Goal: Find specific page/section: Find specific page/section

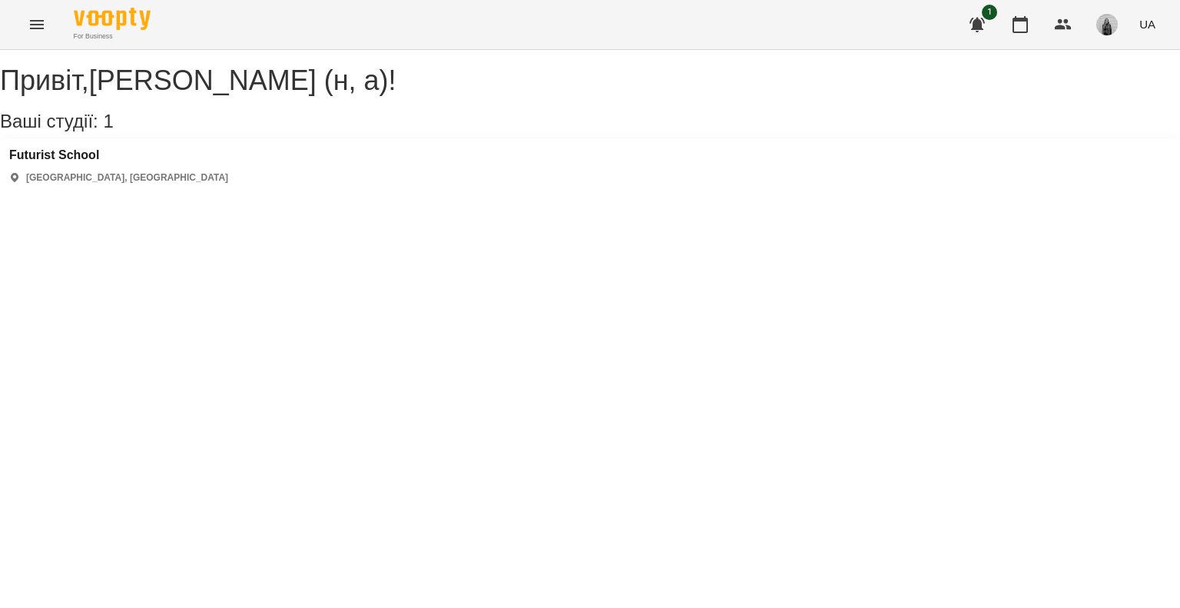
click at [48, 21] on button "Menu" at bounding box center [36, 24] width 37 height 37
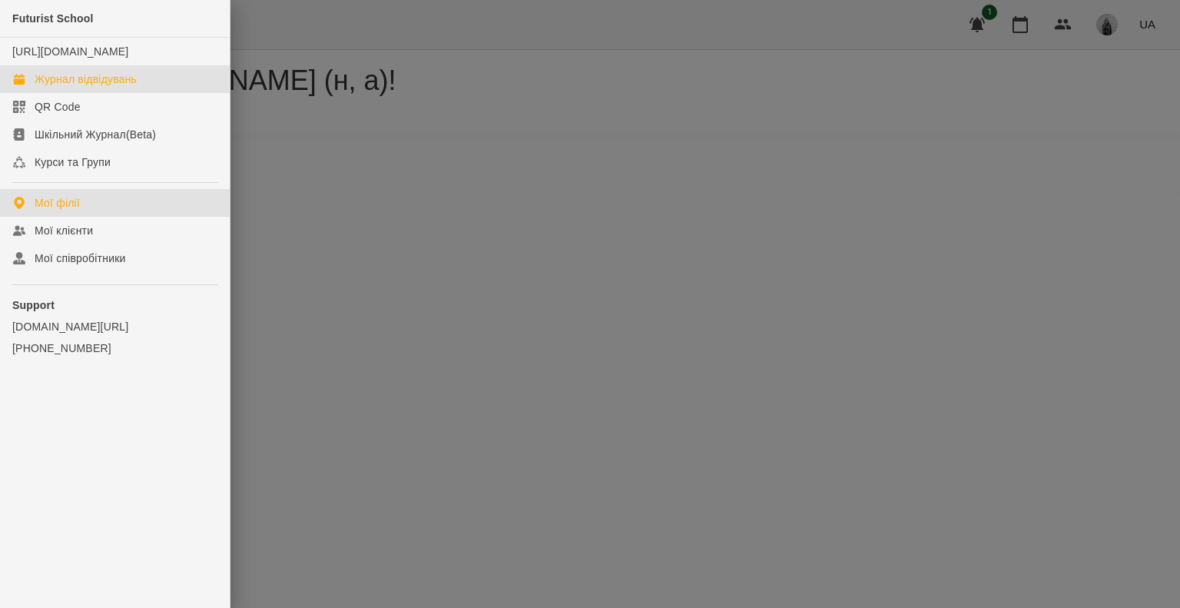
click at [74, 87] on div "Журнал відвідувань" at bounding box center [86, 78] width 102 height 15
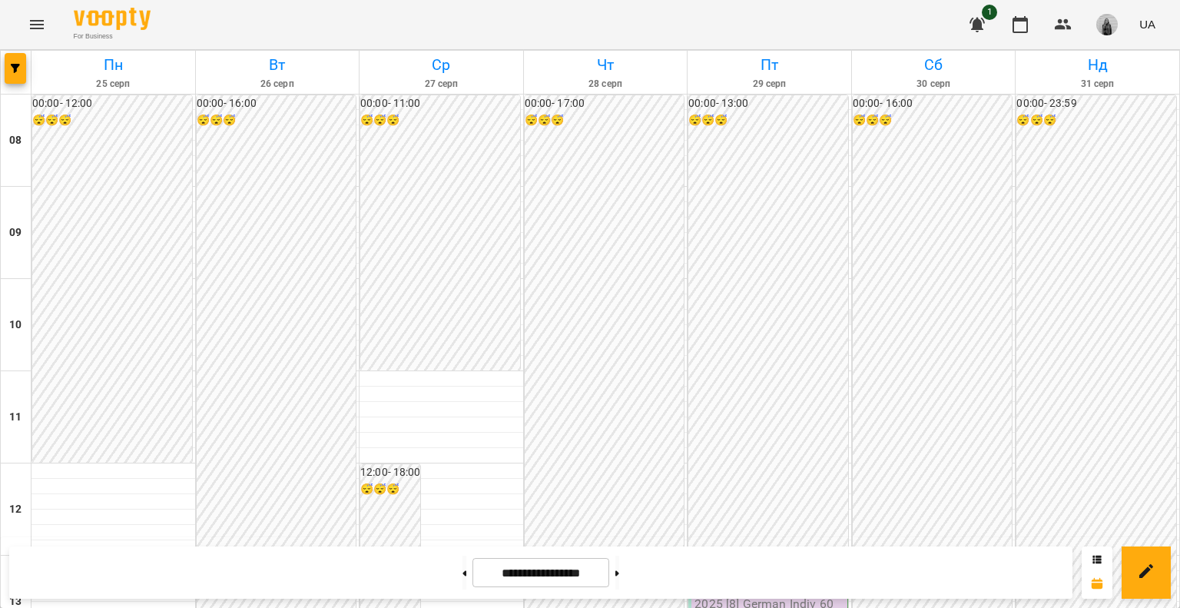
scroll to position [768, 0]
click at [463, 575] on icon at bounding box center [465, 573] width 4 height 6
click at [463, 565] on button at bounding box center [465, 572] width 4 height 34
type input "**********"
